Goal: Entertainment & Leisure: Browse casually

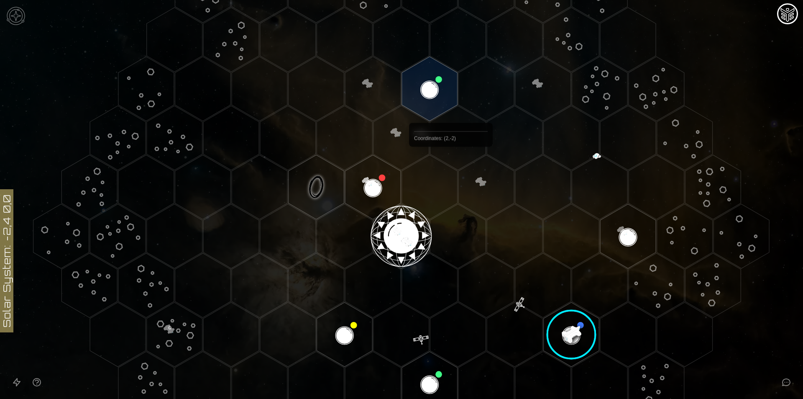
scroll to position [223, 0]
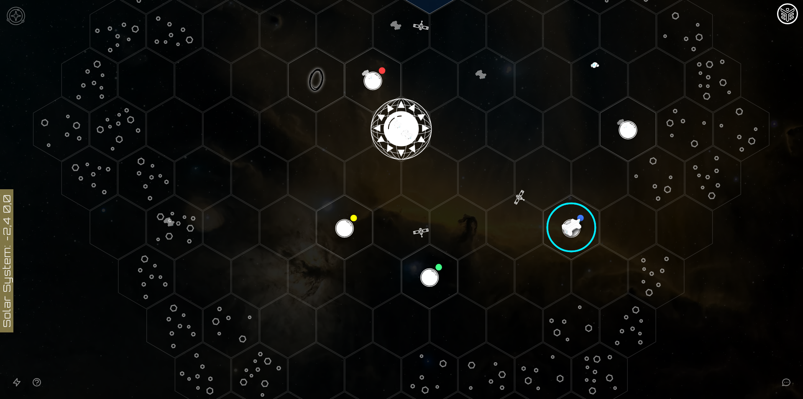
click at [20, 25] on img at bounding box center [15, 15] width 25 height 25
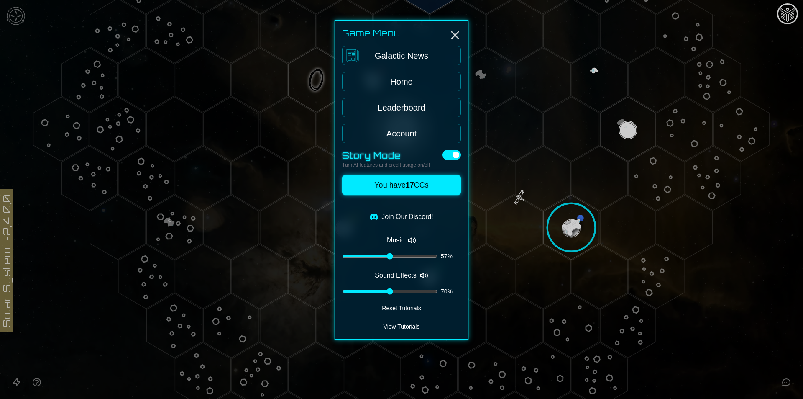
click at [405, 110] on link "Leaderboard" at bounding box center [401, 107] width 119 height 19
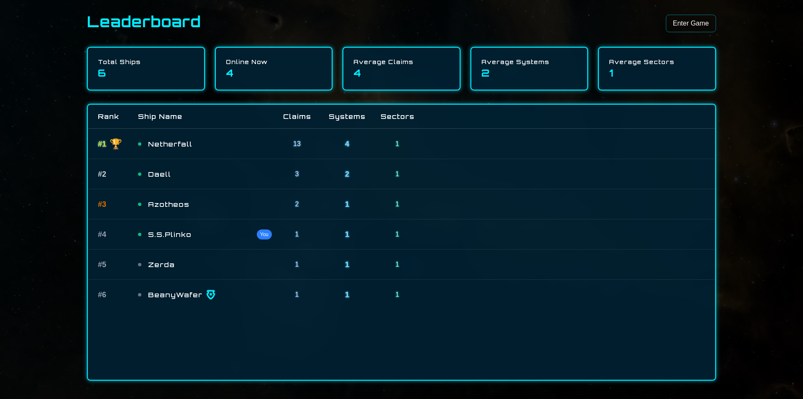
click at [687, 24] on link "Enter Game" at bounding box center [691, 24] width 50 height 18
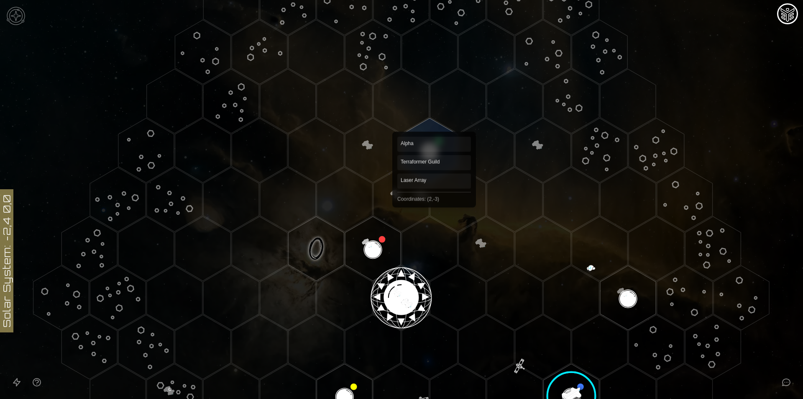
scroll to position [167, 0]
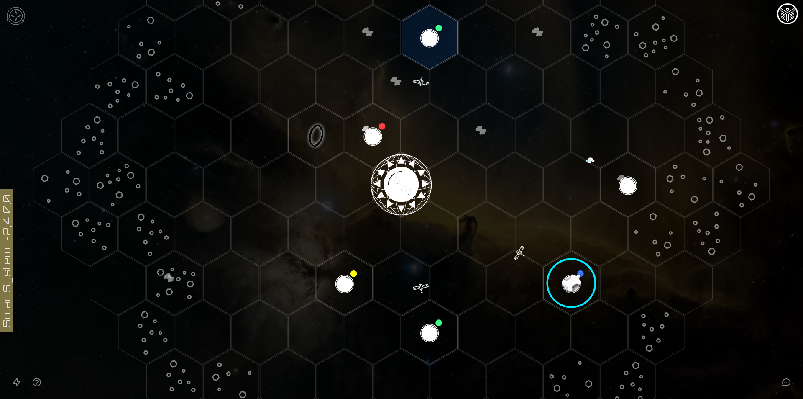
click at [569, 278] on image at bounding box center [572, 283] width 66 height 66
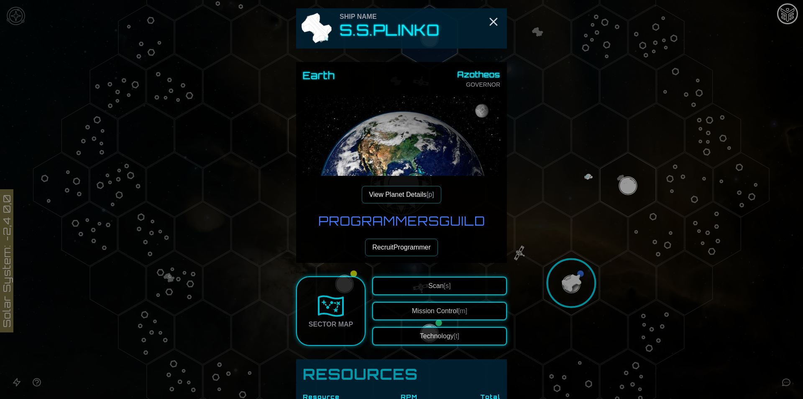
click at [542, 248] on div at bounding box center [401, 199] width 803 height 399
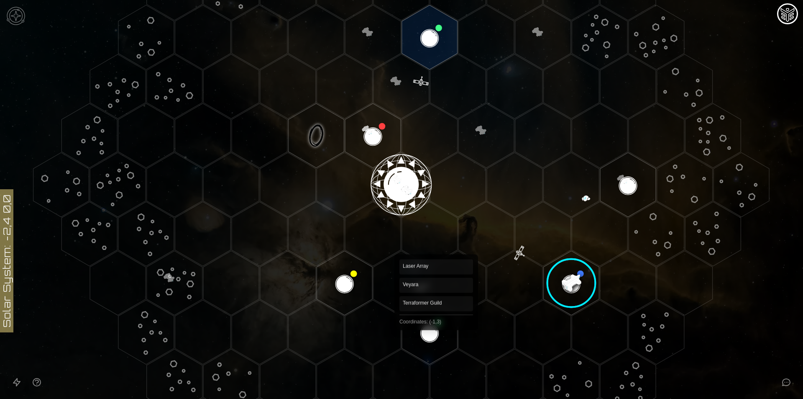
click at [436, 323] on polygon "Hex at coordinates -1,3, clickable" at bounding box center [430, 332] width 56 height 64
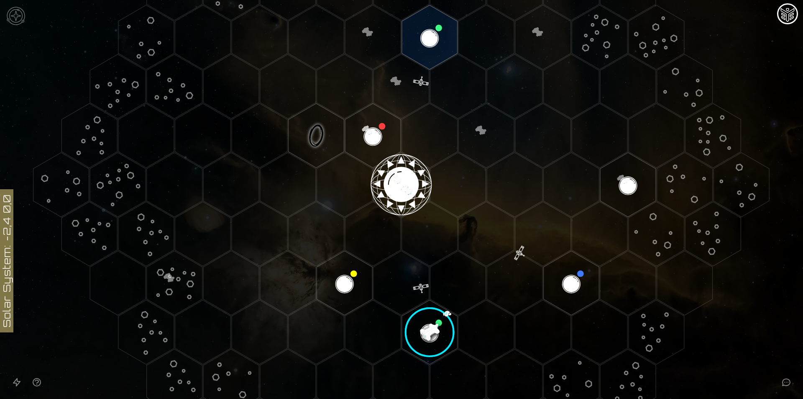
click at [424, 325] on image at bounding box center [430, 332] width 66 height 66
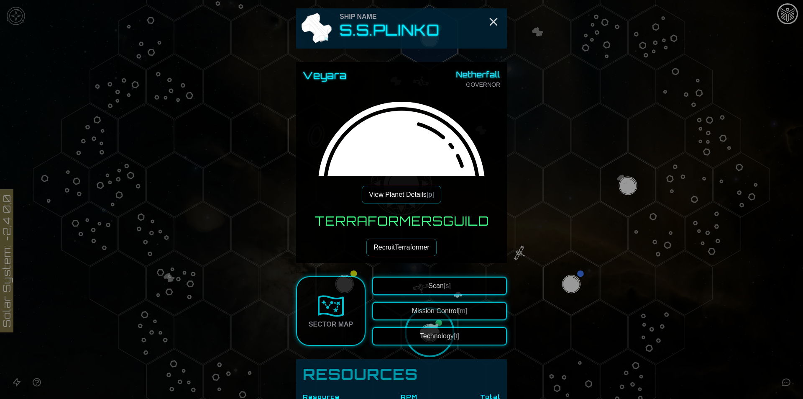
click at [413, 189] on button "View Planet Details [p]" at bounding box center [401, 195] width 79 height 18
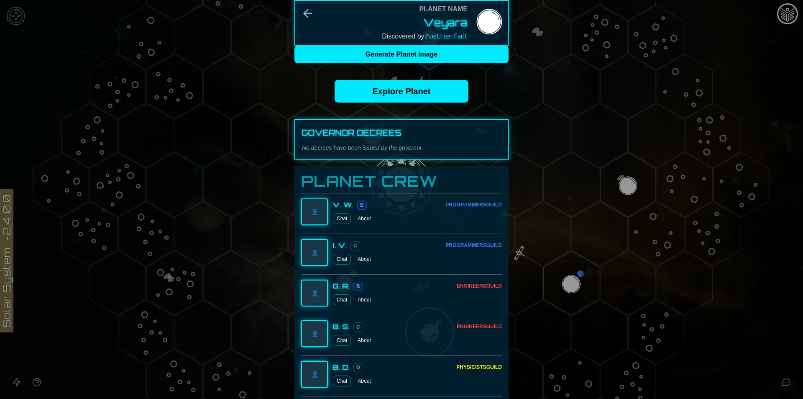
scroll to position [0, 0]
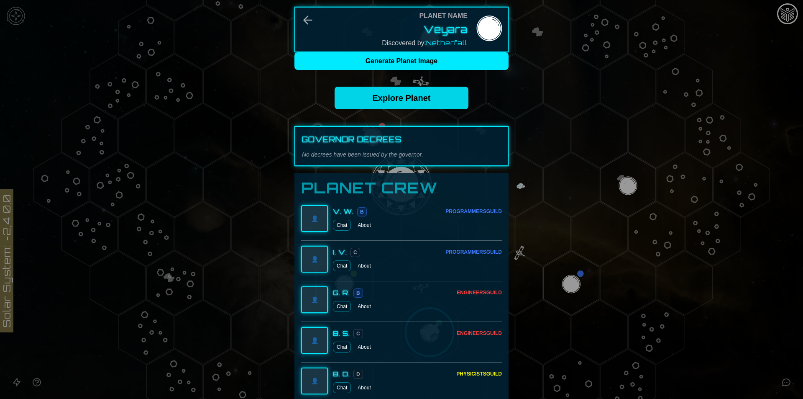
click at [406, 100] on link "Explore Planet" at bounding box center [402, 98] width 134 height 23
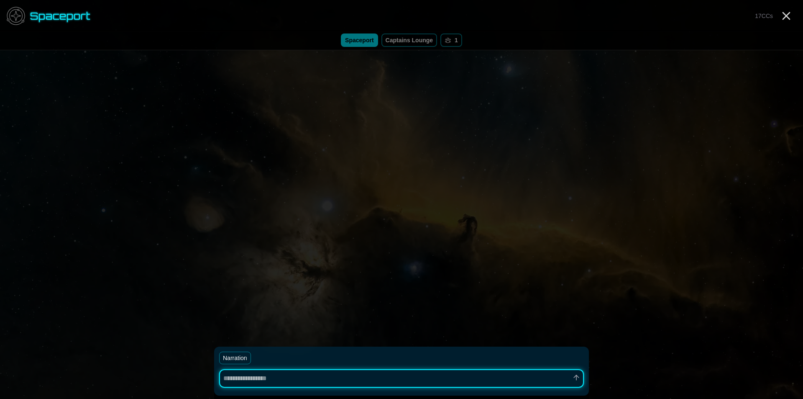
click at [453, 40] on button "1" at bounding box center [451, 39] width 22 height 13
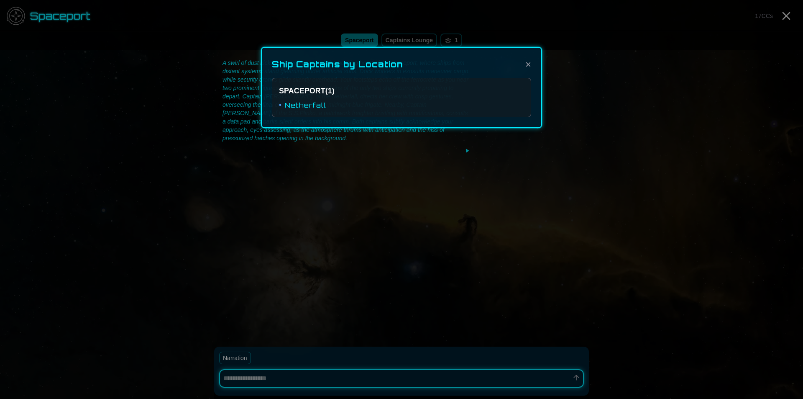
click at [528, 66] on button "×" at bounding box center [528, 64] width 6 height 13
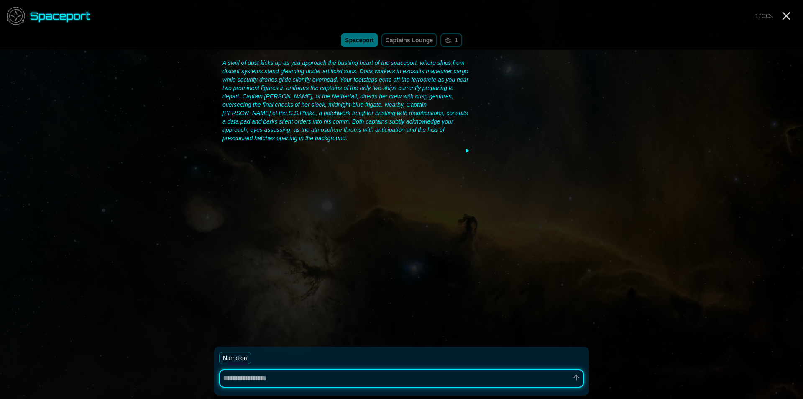
click at [417, 37] on link "Captains Lounge" at bounding box center [409, 39] width 56 height 13
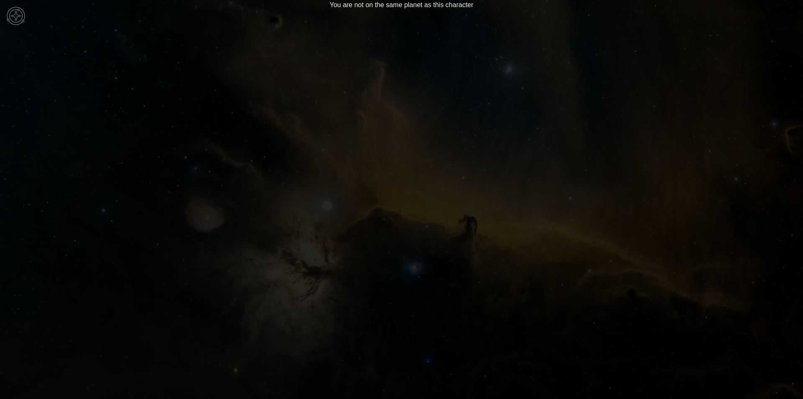
type textarea "*"
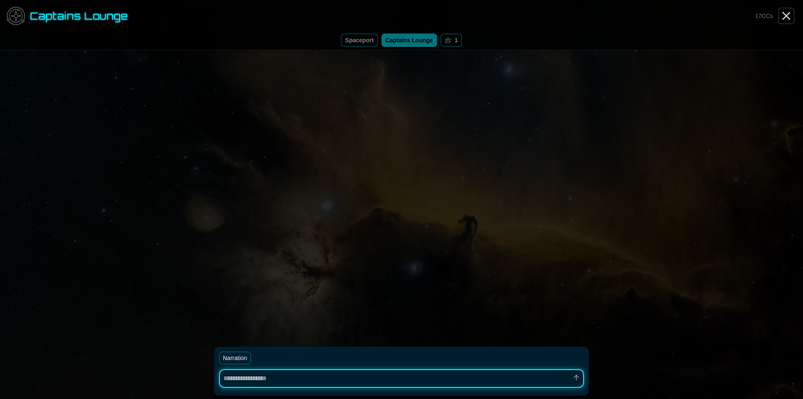
click at [783, 15] on icon "Close" at bounding box center [785, 15] width 13 height 13
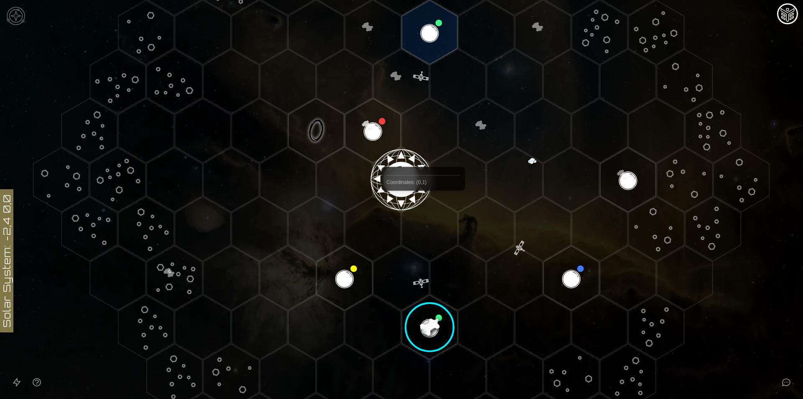
scroll to position [279, 0]
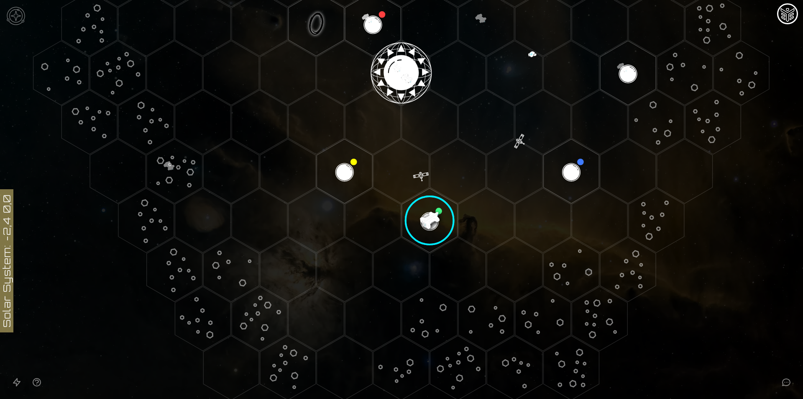
click at [433, 212] on image at bounding box center [430, 220] width 66 height 66
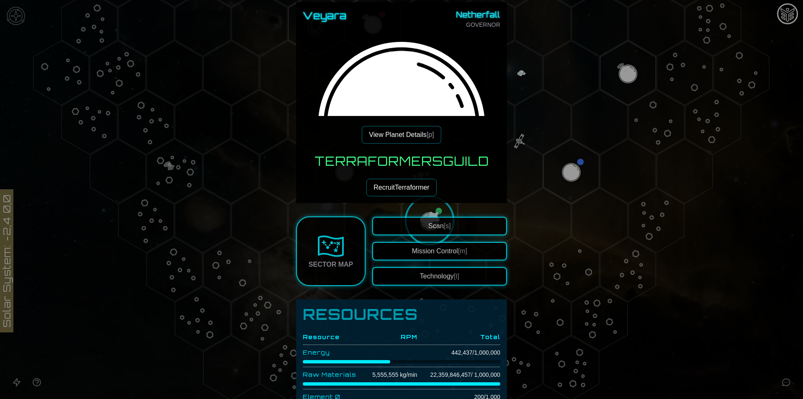
scroll to position [46, 0]
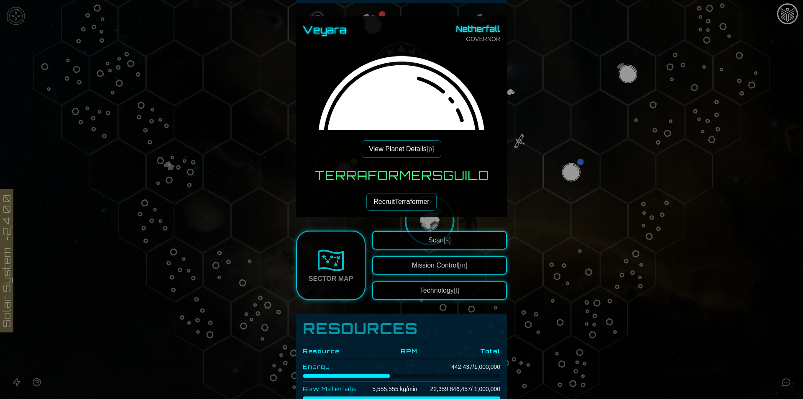
click at [413, 146] on button "View Planet Details [p]" at bounding box center [401, 149] width 79 height 18
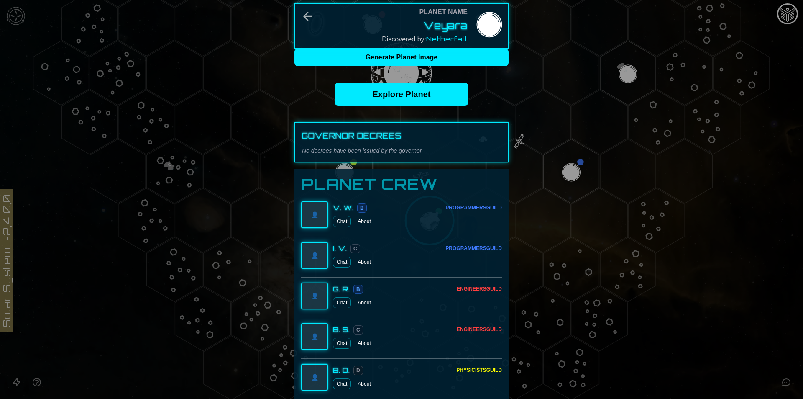
scroll to position [0, 0]
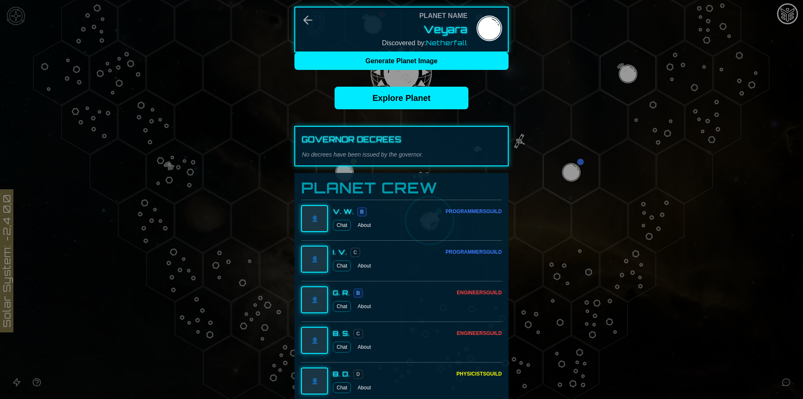
click at [558, 116] on div at bounding box center [401, 199] width 803 height 399
